Goal: Book appointment/travel/reservation

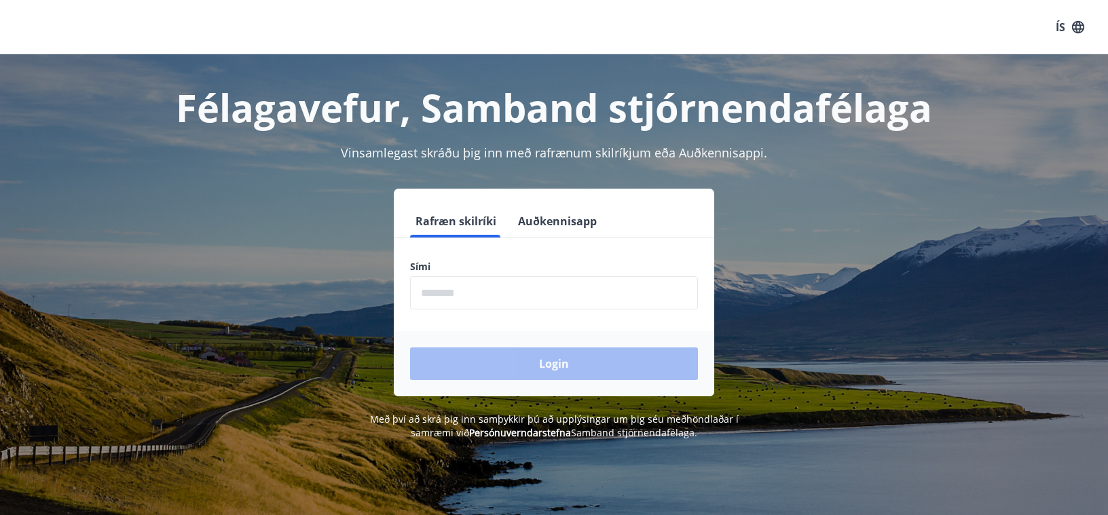
click at [492, 298] on input "phone" at bounding box center [554, 292] width 288 height 33
type input "********"
click at [410, 348] on button "Login" at bounding box center [554, 364] width 288 height 33
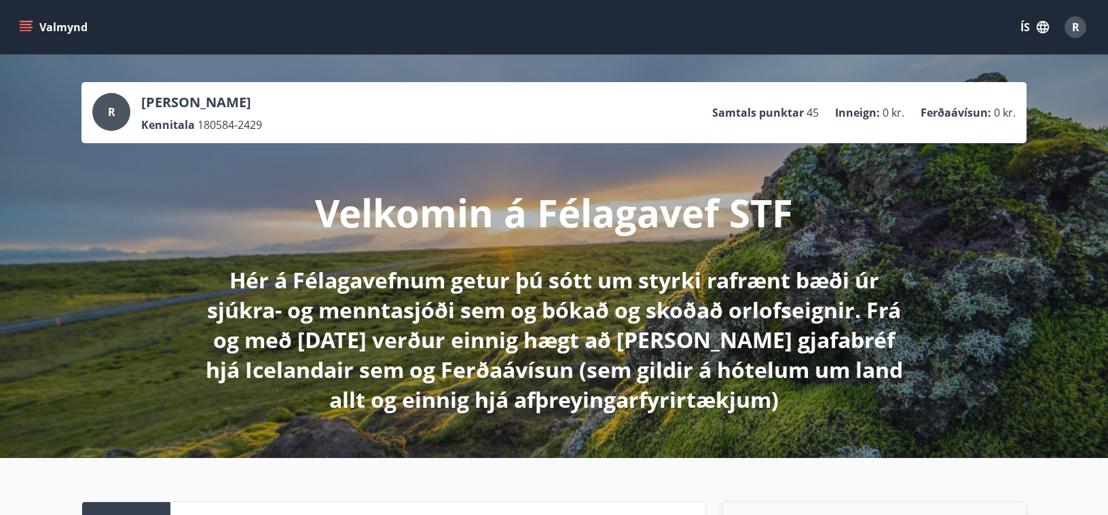
click at [28, 26] on icon "menu" at bounding box center [27, 26] width 15 height 1
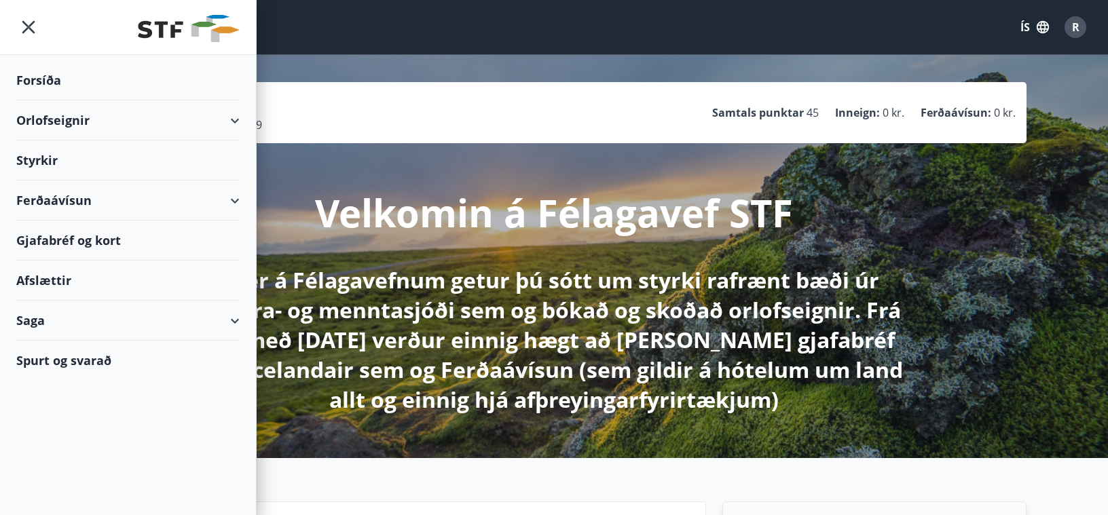
click at [49, 116] on div "Orlofseignir" at bounding box center [127, 120] width 223 height 40
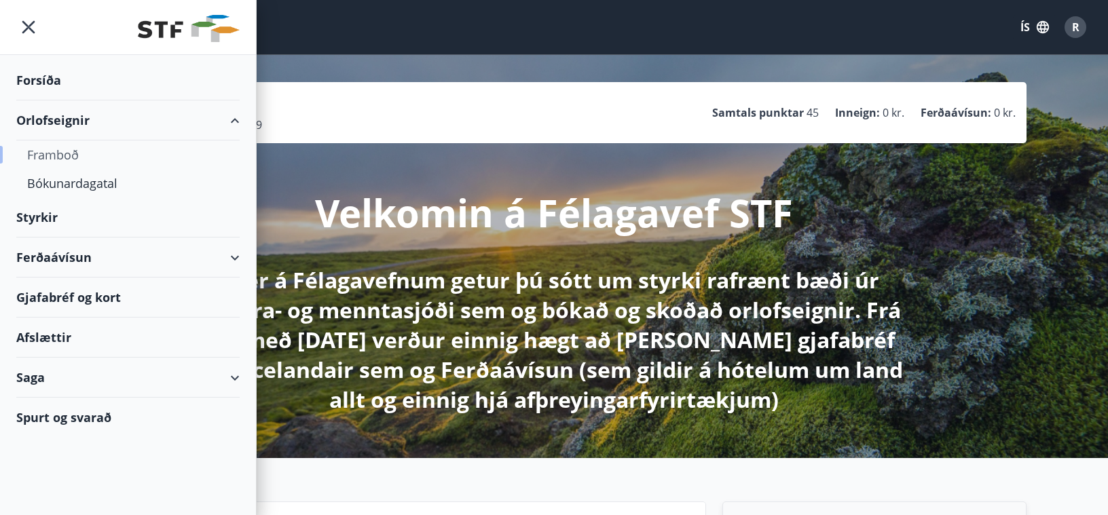
click at [53, 153] on div "Framboð" at bounding box center [128, 155] width 202 height 29
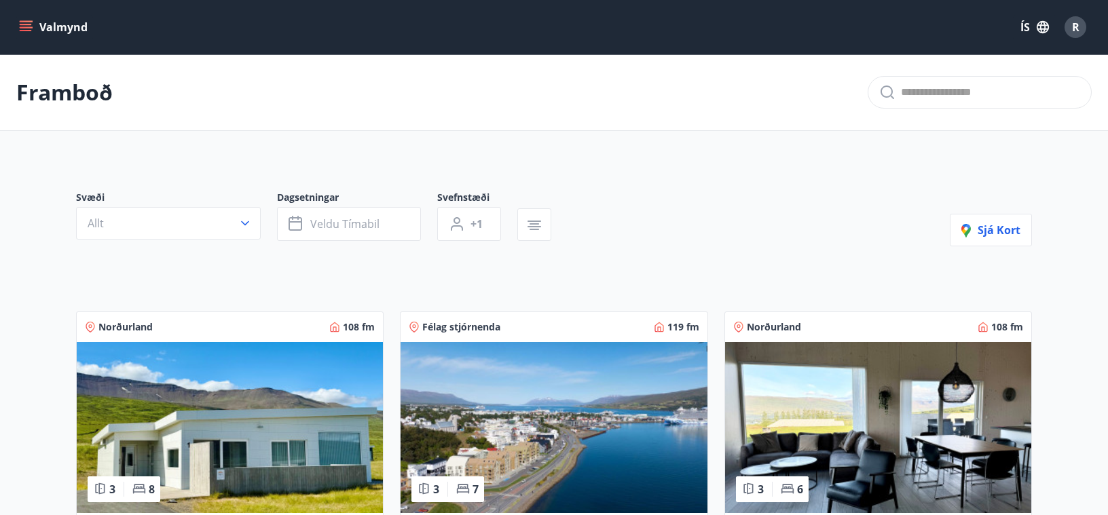
click at [64, 20] on button "Valmynd" at bounding box center [54, 27] width 77 height 24
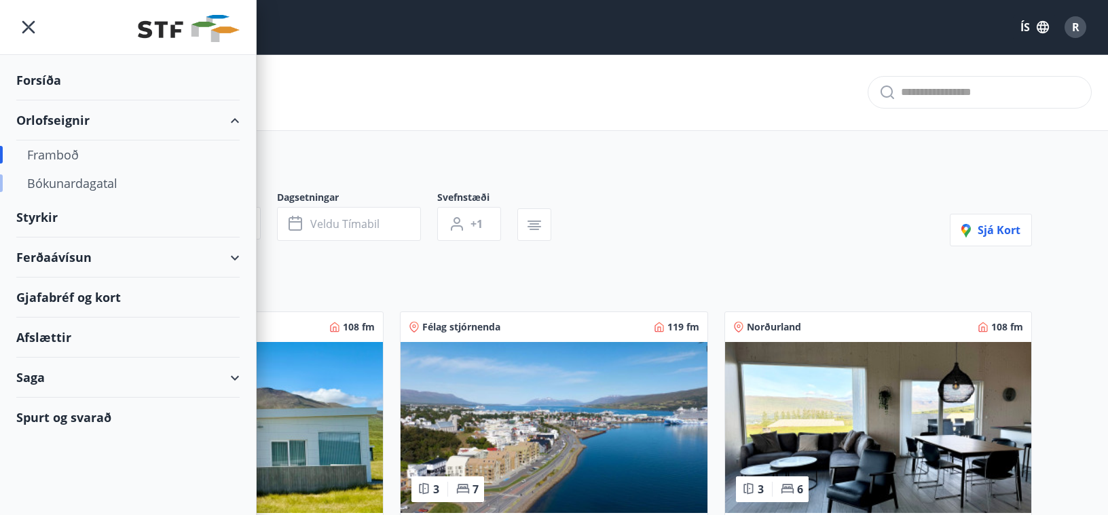
click at [56, 185] on div "Bókunardagatal" at bounding box center [128, 183] width 202 height 29
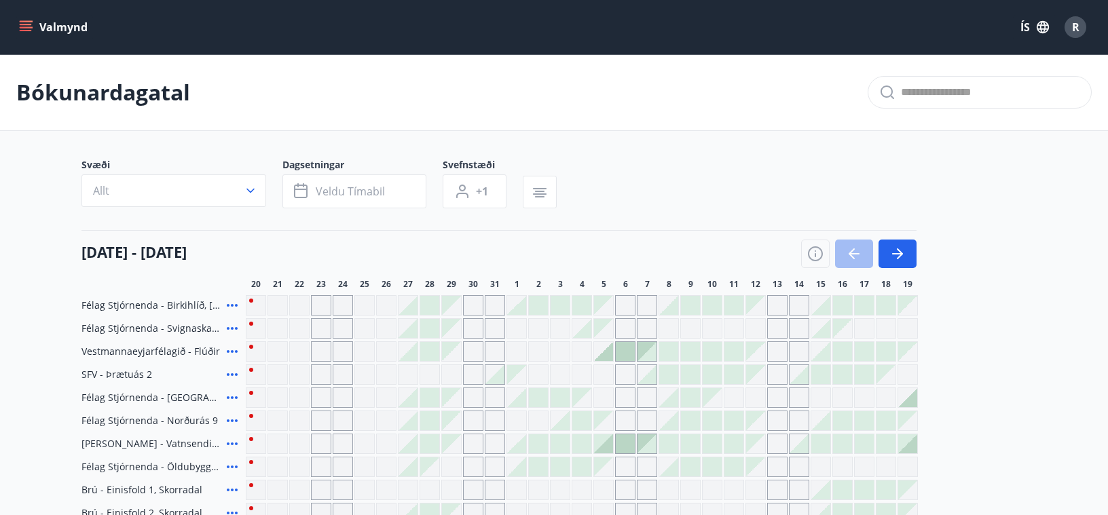
scroll to position [68, 0]
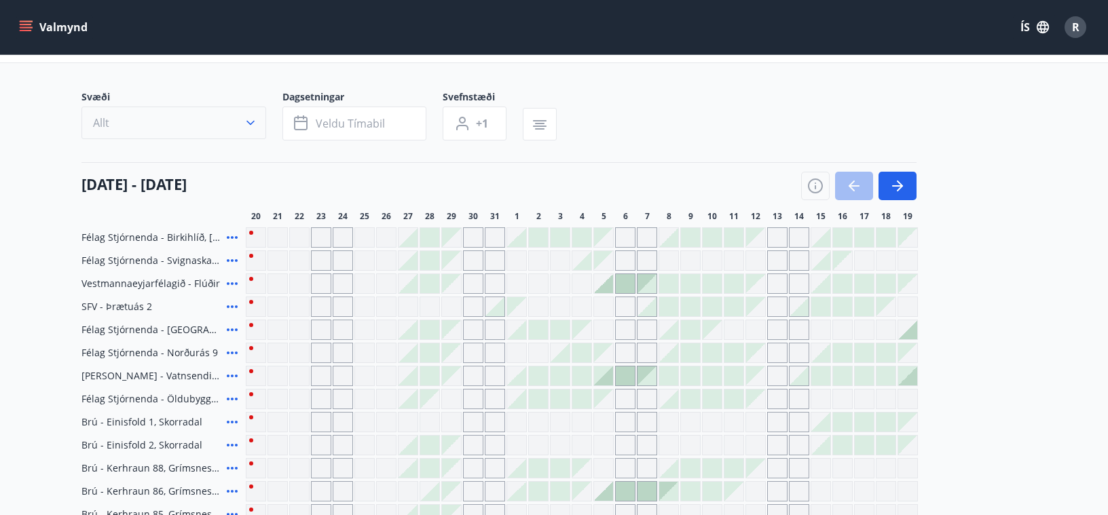
click at [251, 133] on button "Allt" at bounding box center [173, 123] width 185 height 33
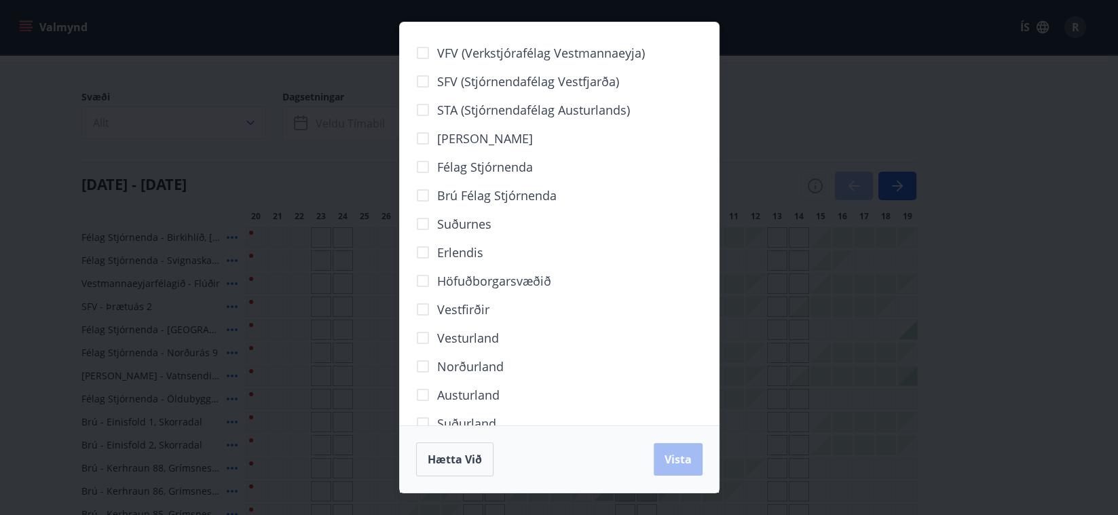
click at [461, 370] on span "Norðurland" at bounding box center [470, 367] width 67 height 18
drag, startPoint x: 684, startPoint y: 462, endPoint x: 677, endPoint y: 453, distance: 11.7
click at [684, 462] on span "Vista" at bounding box center [678, 459] width 27 height 15
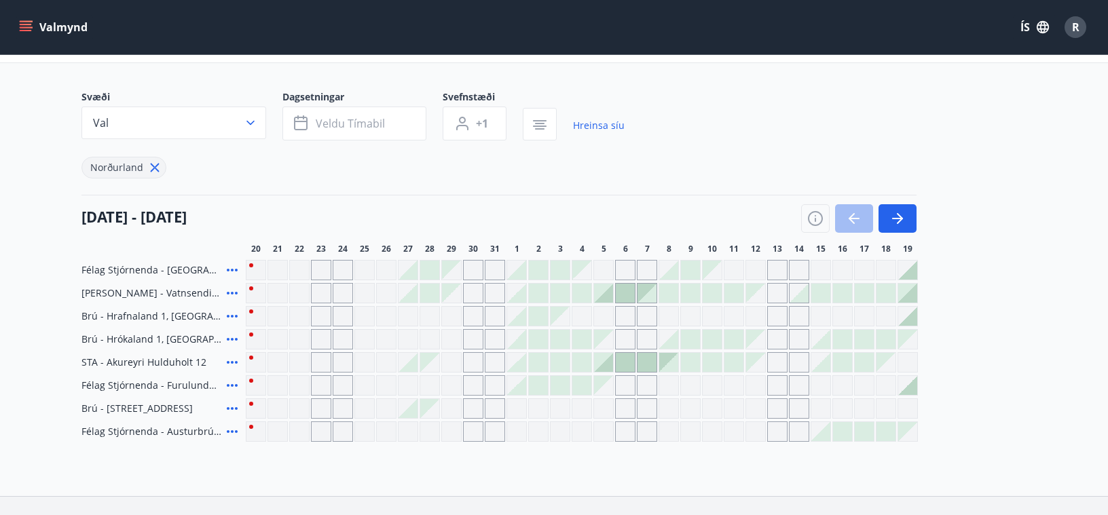
click at [692, 318] on div "Gráir dagar eru ekki bókanlegir" at bounding box center [690, 316] width 20 height 20
click at [691, 337] on div at bounding box center [690, 339] width 19 height 19
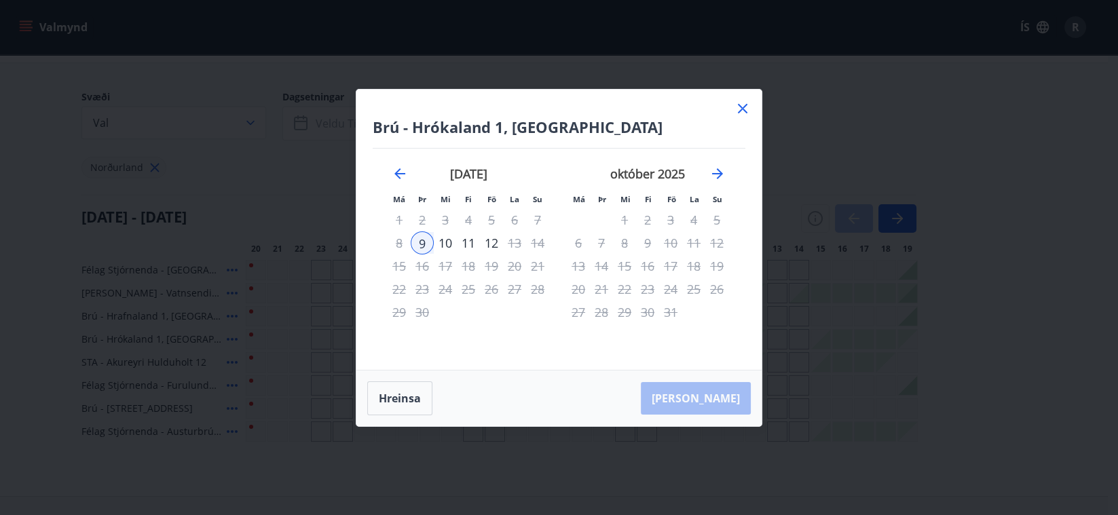
click at [469, 238] on div "11" at bounding box center [468, 243] width 23 height 23
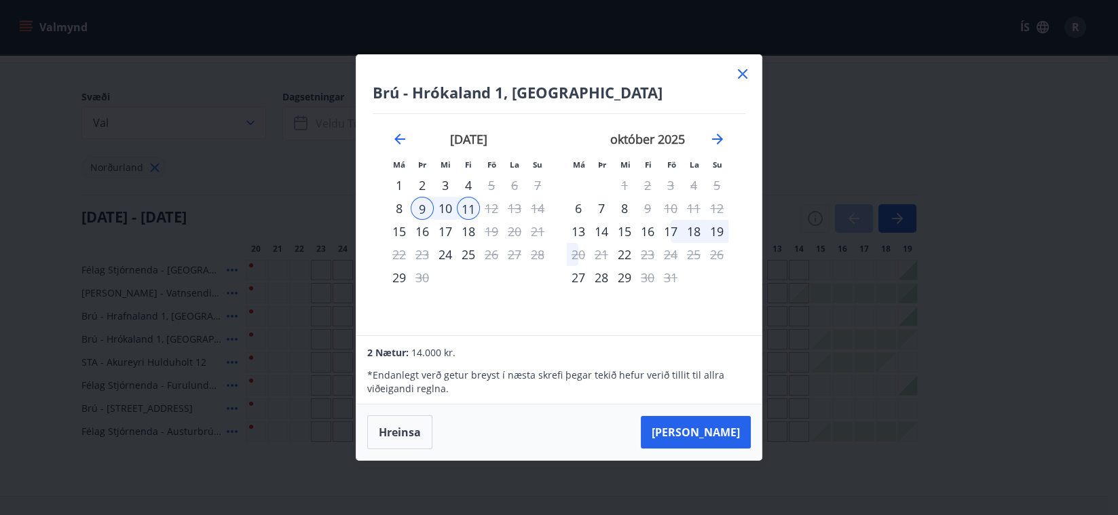
click at [739, 76] on icon at bounding box center [743, 74] width 16 height 16
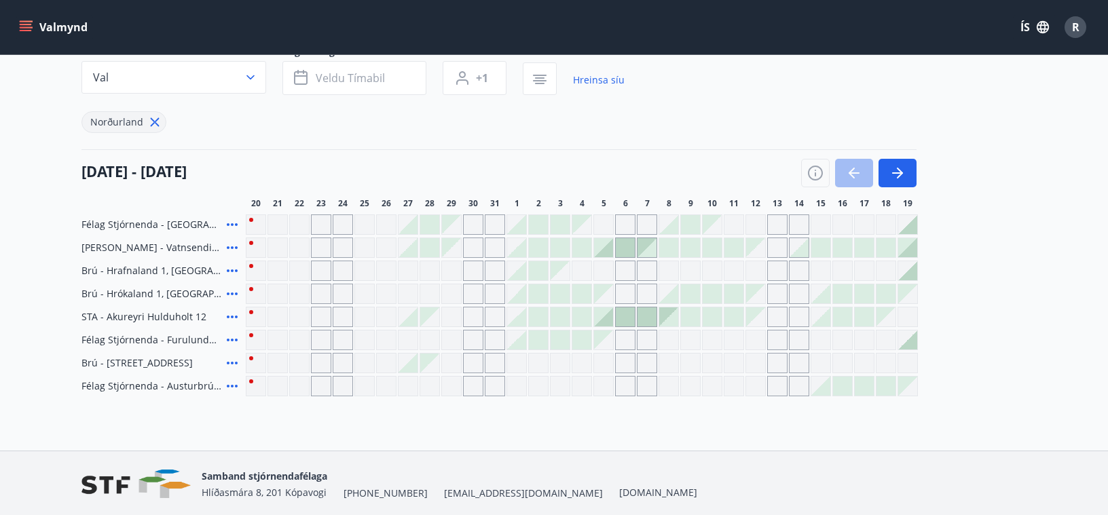
scroll to position [162, 0]
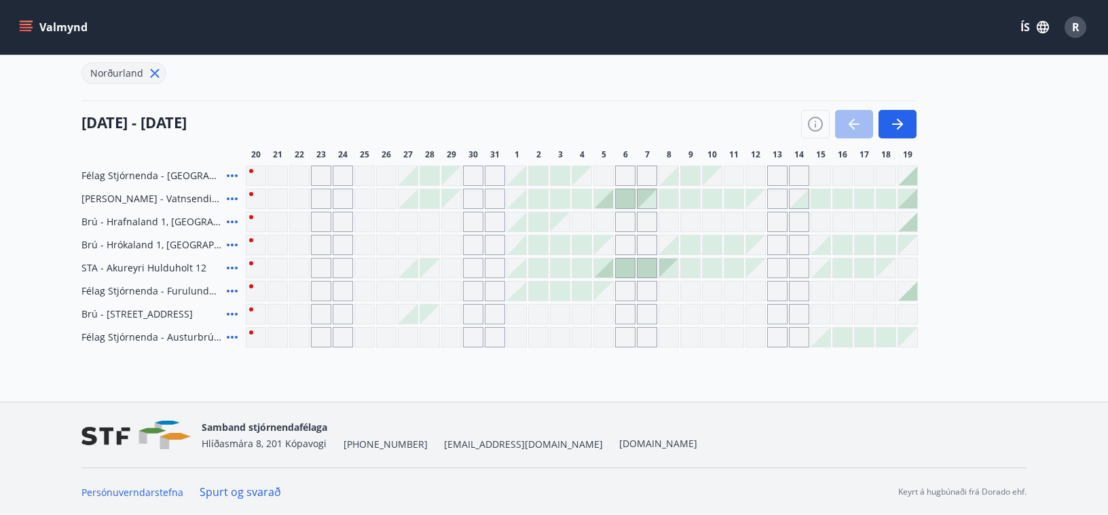
click at [183, 336] on span "Félag Stjórnenda - Austurbrú 10 íb. 201" at bounding box center [151, 338] width 140 height 14
click at [234, 333] on icon at bounding box center [232, 337] width 16 height 16
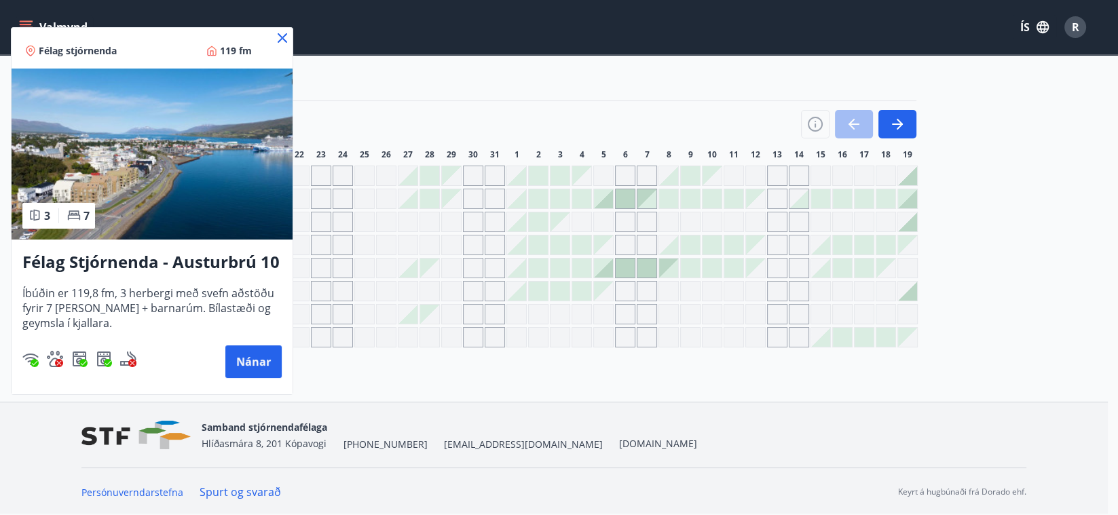
click at [691, 327] on div at bounding box center [559, 257] width 1118 height 515
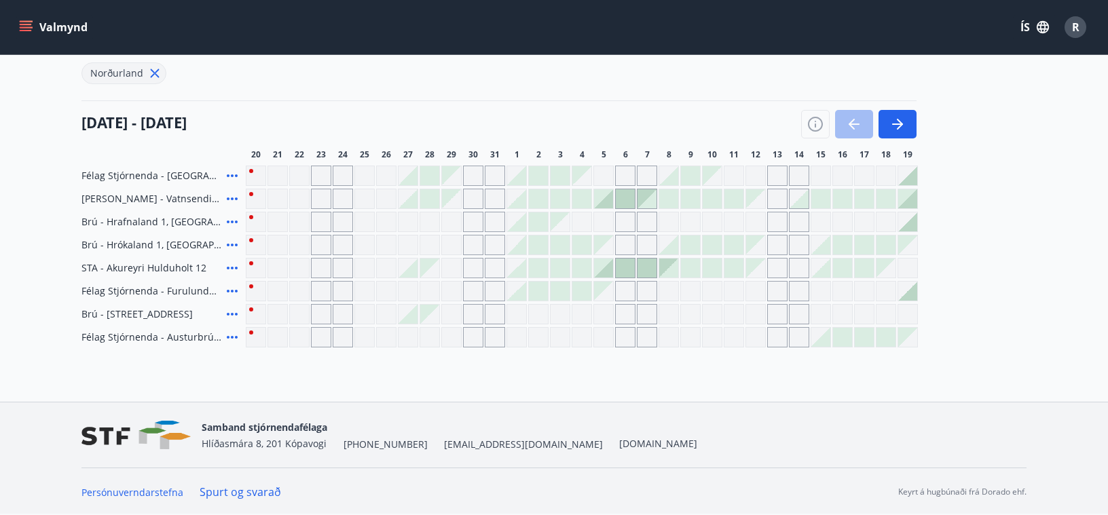
click at [686, 337] on div "Gráir dagar eru ekki bókanlegir" at bounding box center [690, 337] width 20 height 20
click at [850, 336] on div at bounding box center [842, 337] width 19 height 19
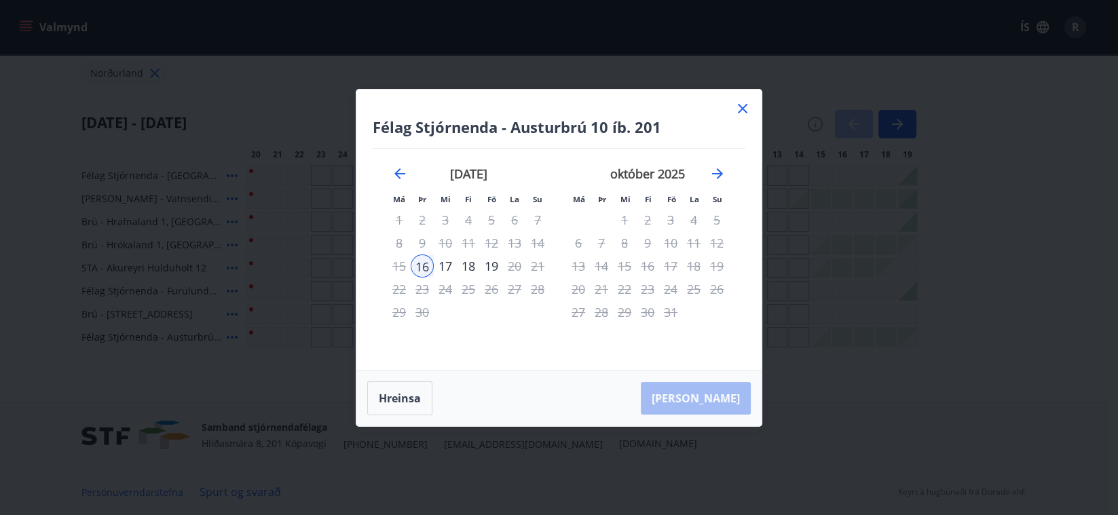
click at [450, 263] on div "17" at bounding box center [445, 266] width 23 height 23
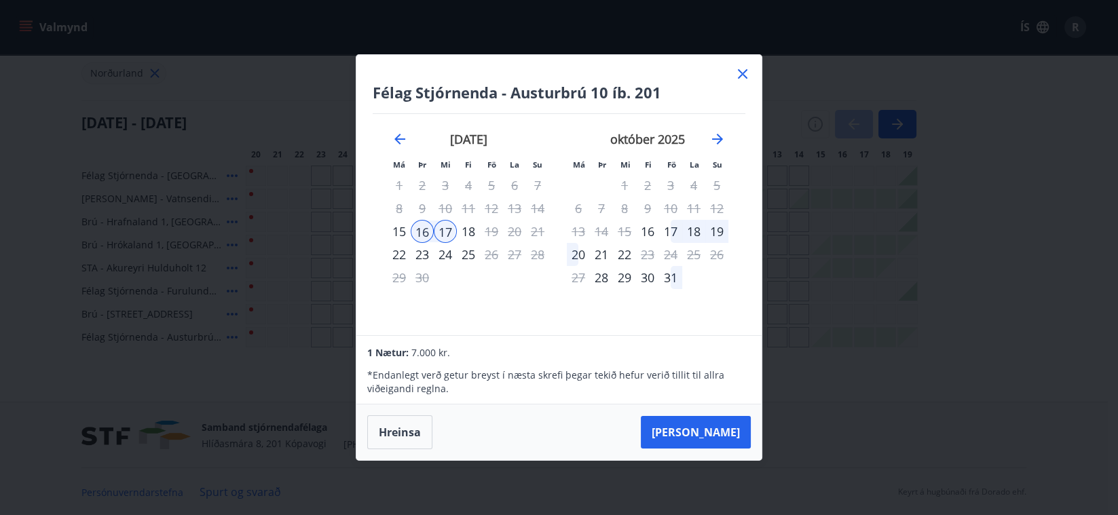
click at [465, 232] on div "18" at bounding box center [468, 231] width 23 height 23
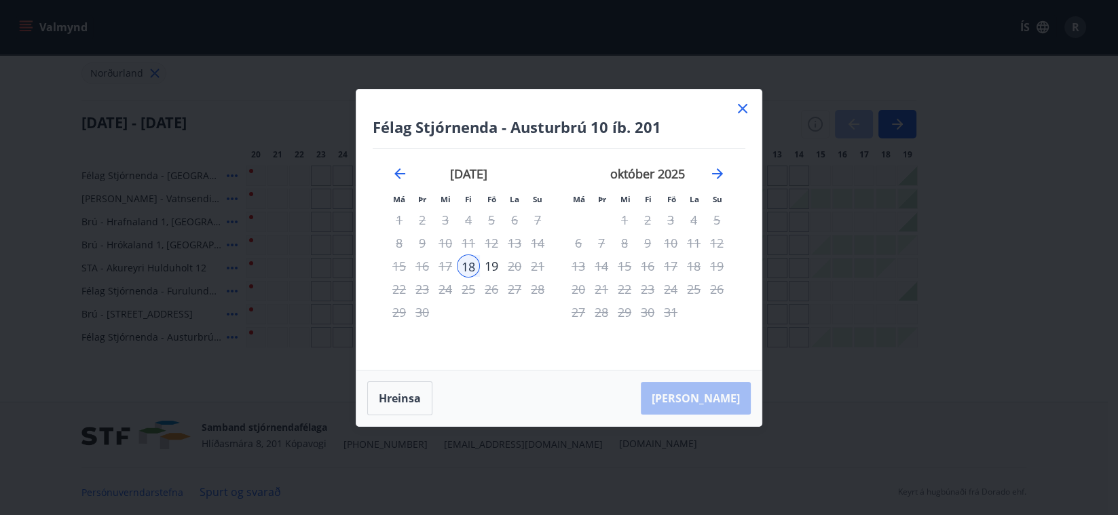
click at [737, 111] on icon at bounding box center [743, 108] width 16 height 16
